Goal: Task Accomplishment & Management: Use online tool/utility

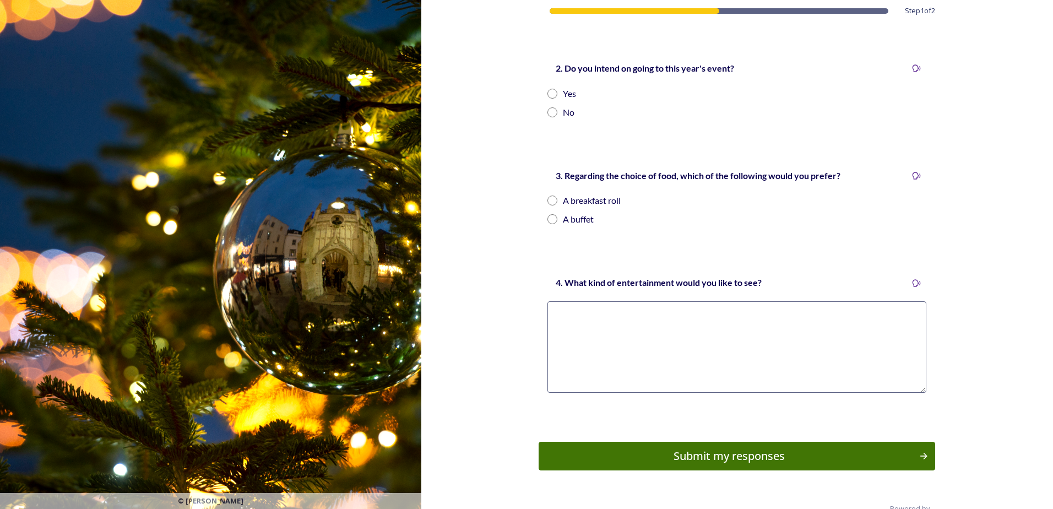
scroll to position [361, 0]
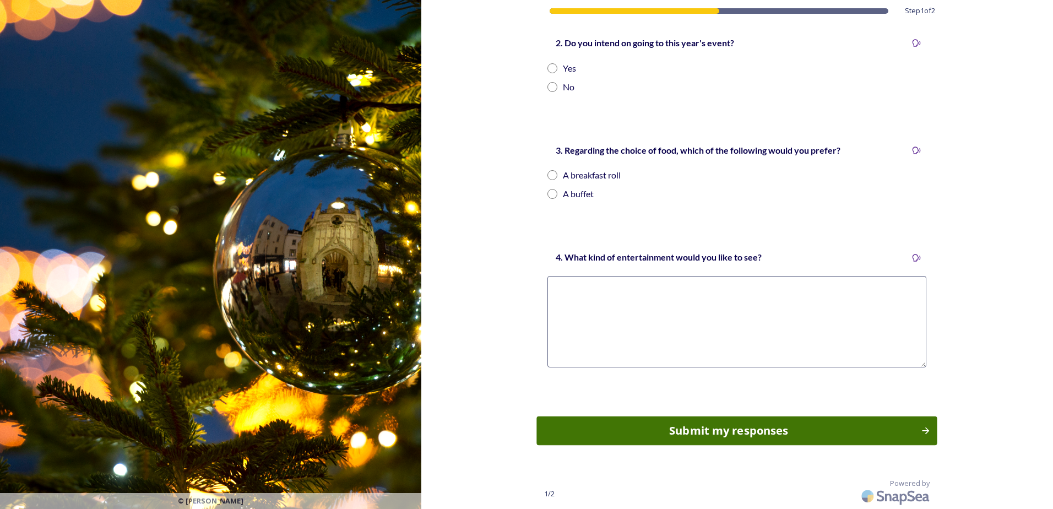
click at [760, 432] on div "Submit my responses" at bounding box center [729, 430] width 372 height 17
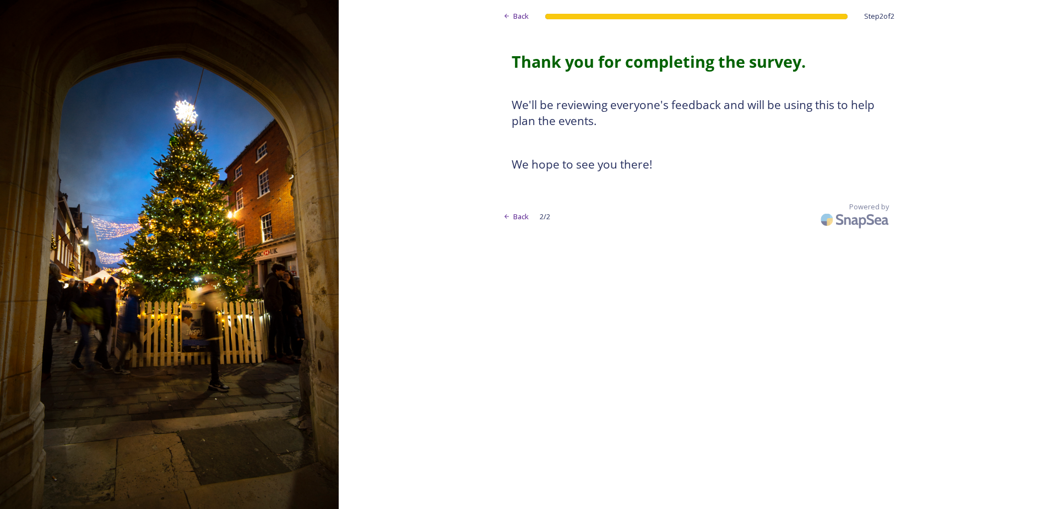
scroll to position [0, 0]
click at [525, 14] on span "Back" at bounding box center [520, 16] width 15 height 10
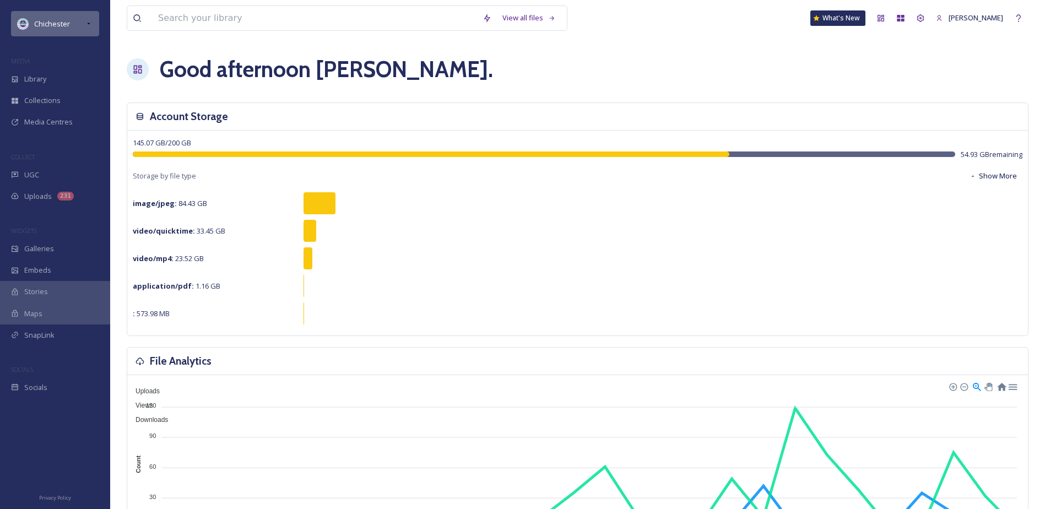
click at [75, 29] on div "Chichester" at bounding box center [55, 23] width 88 height 25
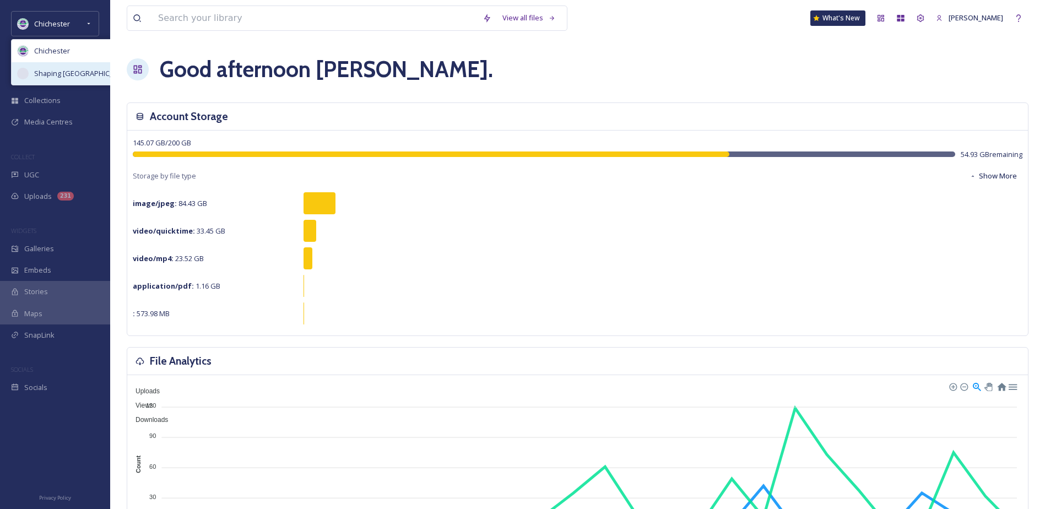
click at [94, 79] on span "Shaping [GEOGRAPHIC_DATA]" at bounding box center [83, 73] width 99 height 10
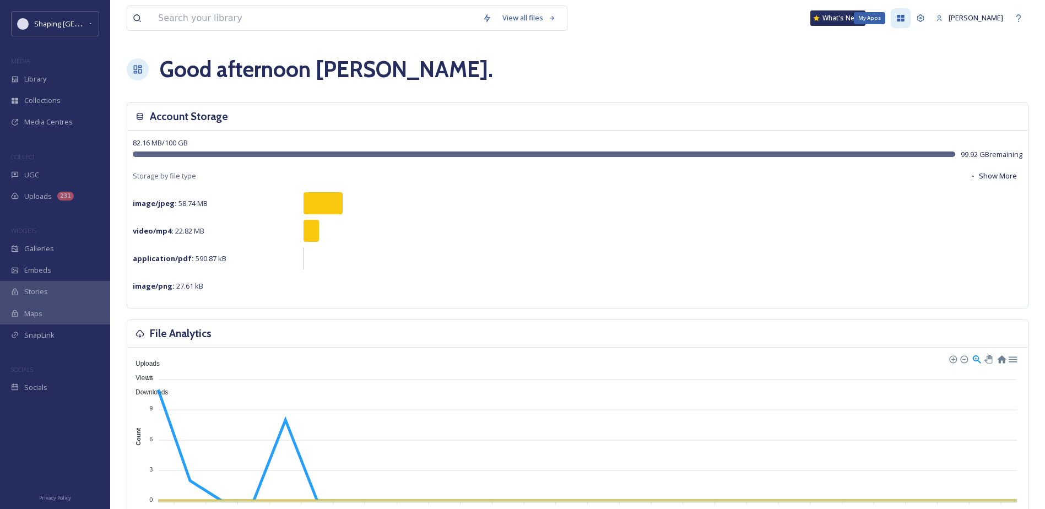
click at [905, 18] on icon at bounding box center [900, 18] width 9 height 9
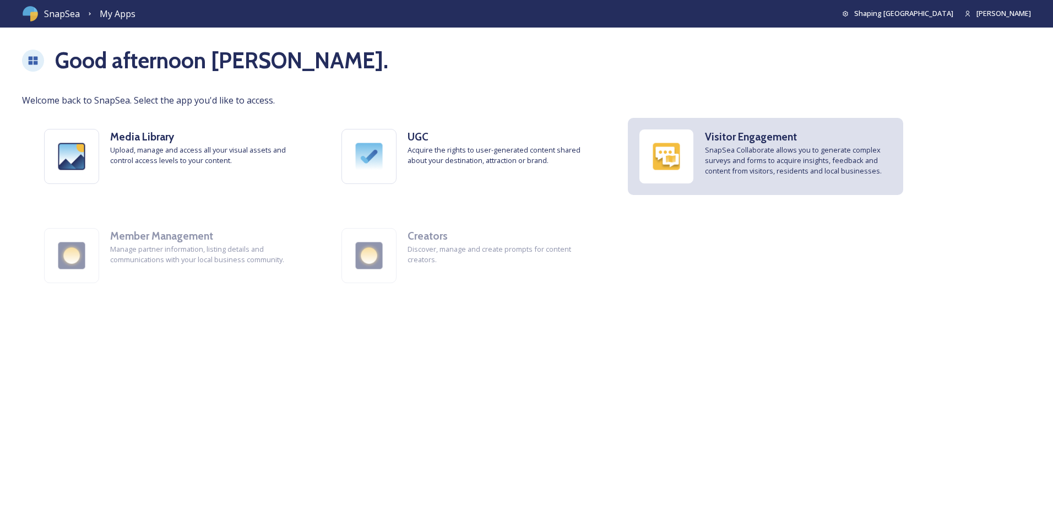
click at [693, 171] on img at bounding box center [666, 156] width 54 height 54
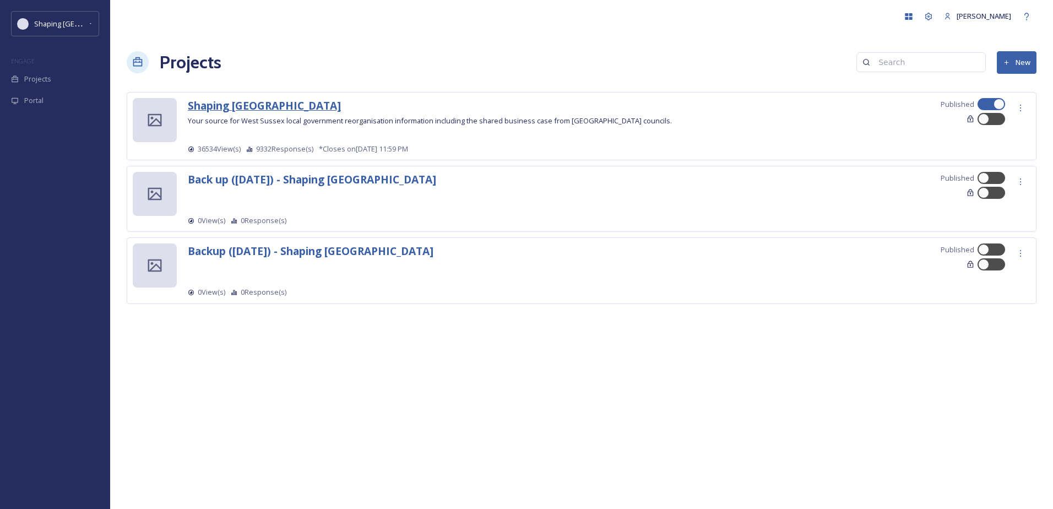
click at [262, 105] on strong "Shaping [GEOGRAPHIC_DATA]" at bounding box center [264, 105] width 153 height 15
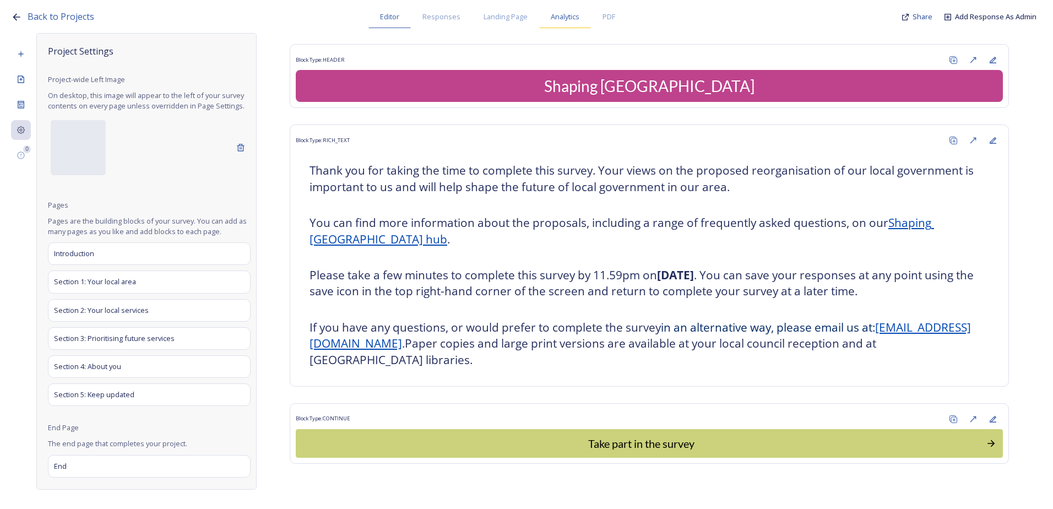
click at [570, 14] on span "Analytics" at bounding box center [565, 17] width 29 height 10
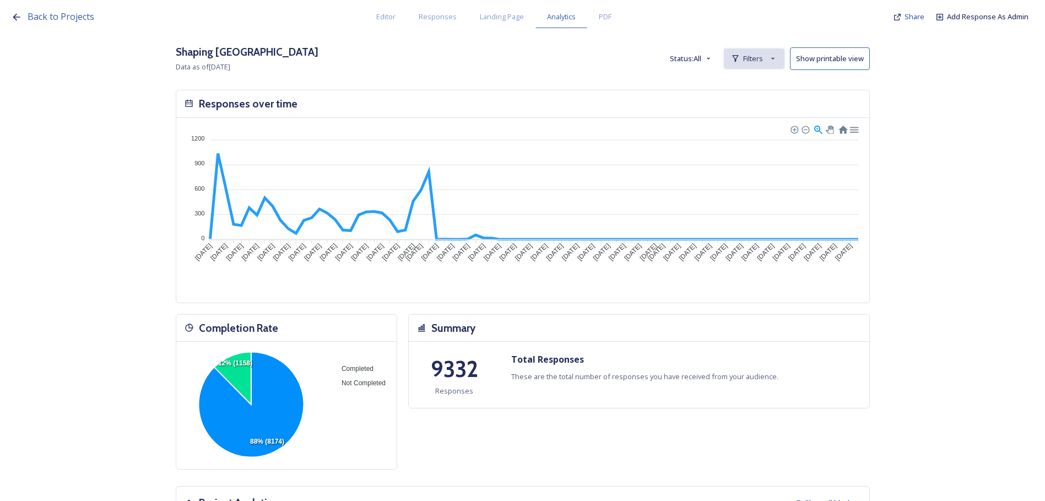
click at [761, 62] on span "Filters" at bounding box center [753, 58] width 20 height 10
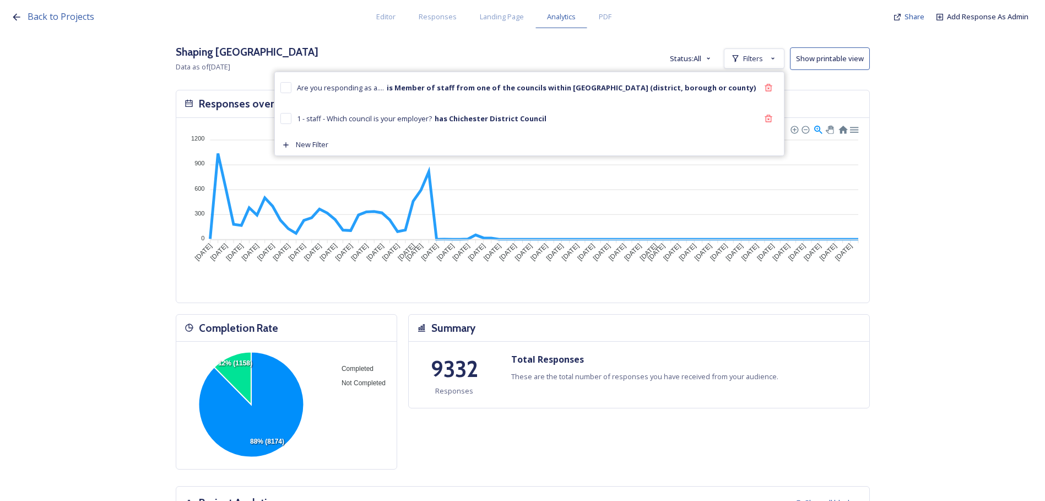
click at [490, 93] on div "is Member of staff from one of the councils within [GEOGRAPHIC_DATA] (district,…" at bounding box center [570, 87] width 371 height 13
checkbox input "true"
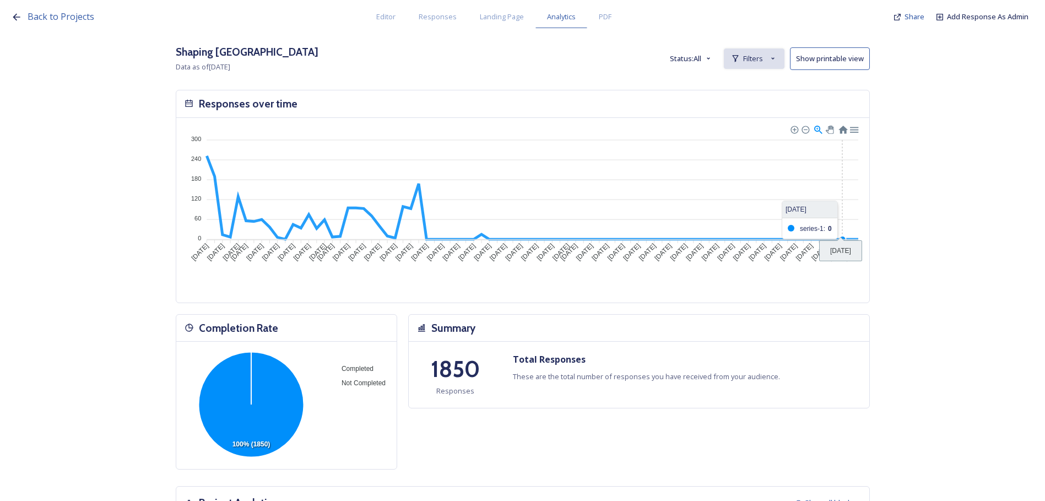
click at [755, 62] on span "Filters" at bounding box center [753, 58] width 20 height 10
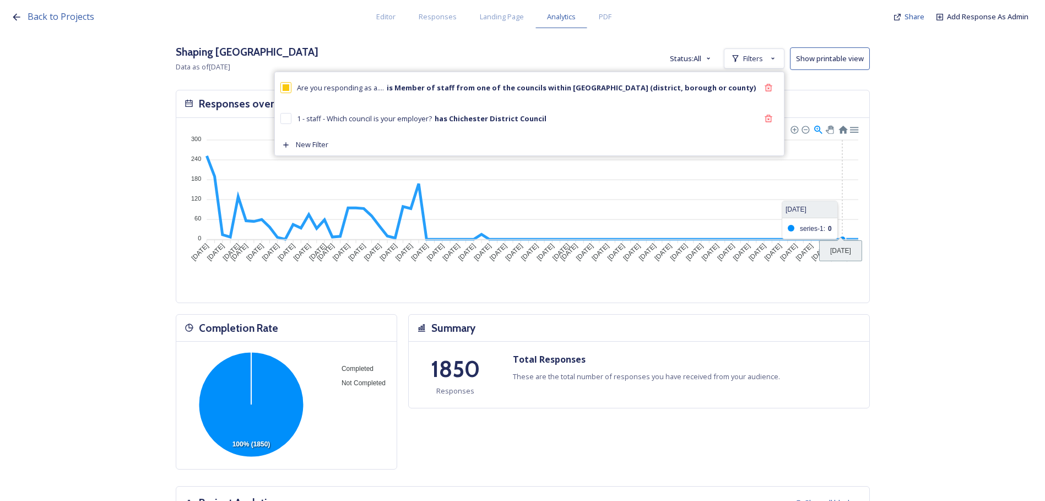
click at [291, 119] on input "checkbox" at bounding box center [285, 118] width 11 height 11
checkbox input "true"
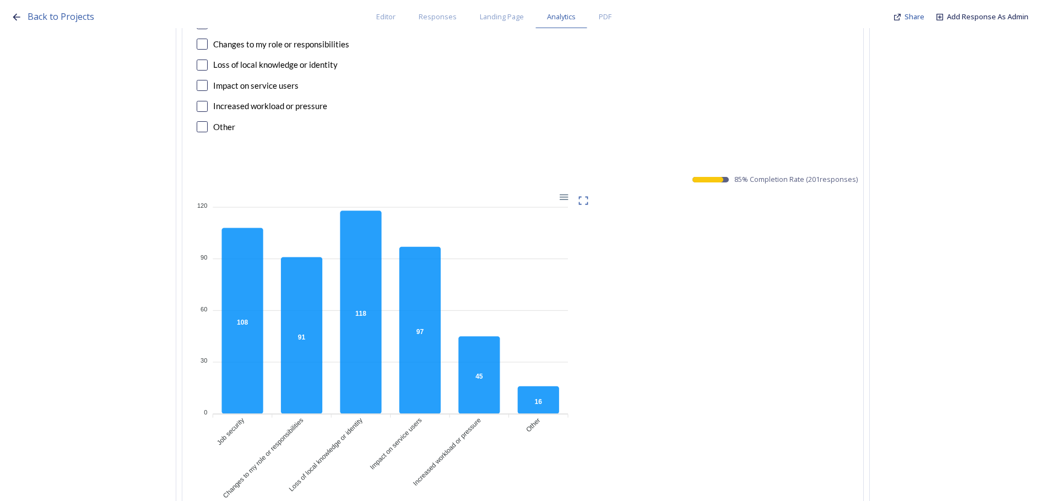
scroll to position [27481, 0]
